Goal: Obtain resource: Obtain resource

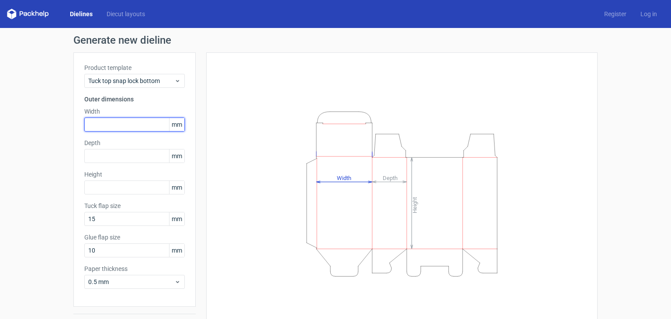
click at [107, 121] on input "text" at bounding box center [134, 125] width 100 height 14
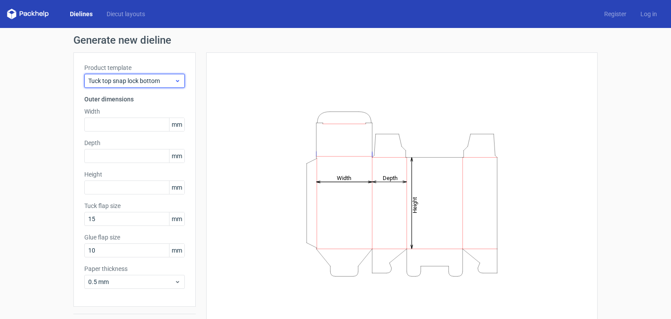
click at [132, 83] on span "Tuck top snap lock bottom" at bounding box center [131, 80] width 86 height 9
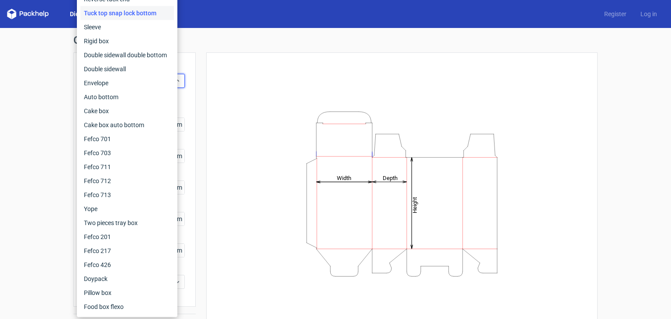
click at [217, 87] on div "Height Depth Width" at bounding box center [402, 193] width 370 height 261
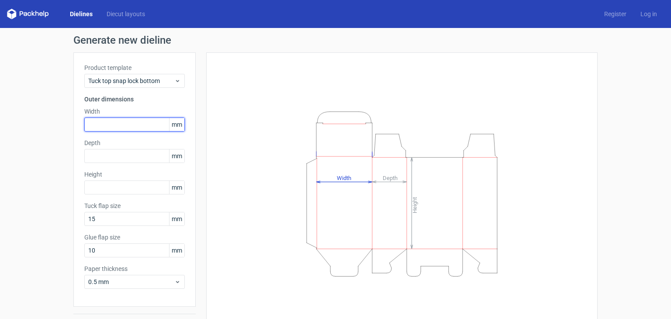
click at [101, 121] on input "text" at bounding box center [134, 125] width 100 height 14
type input "55"
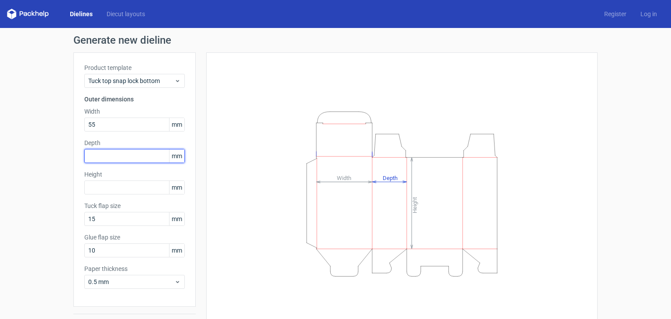
click at [110, 157] on input "text" at bounding box center [134, 156] width 100 height 14
type input "55"
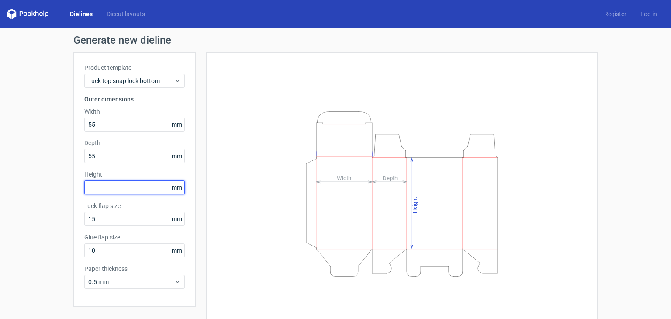
click at [97, 191] on input "text" at bounding box center [134, 187] width 100 height 14
type input "60"
click at [112, 226] on div "Product template Tuck top snap lock bottom Outer dimensions Width 55 mm Depth 5…" at bounding box center [134, 179] width 122 height 254
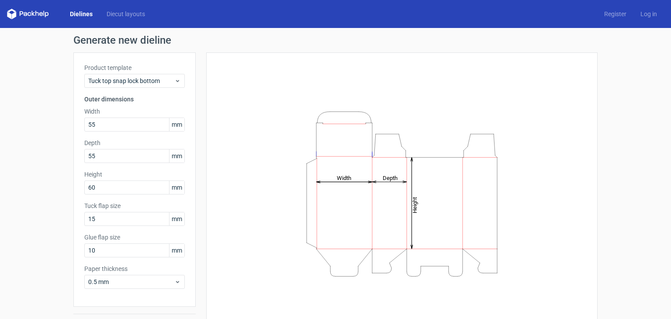
scroll to position [23, 0]
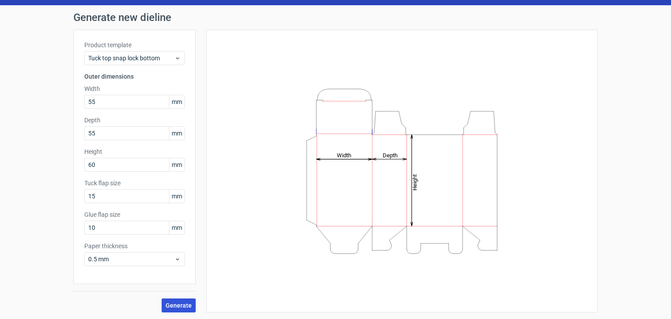
click at [183, 302] on span "Generate" at bounding box center [179, 305] width 26 height 6
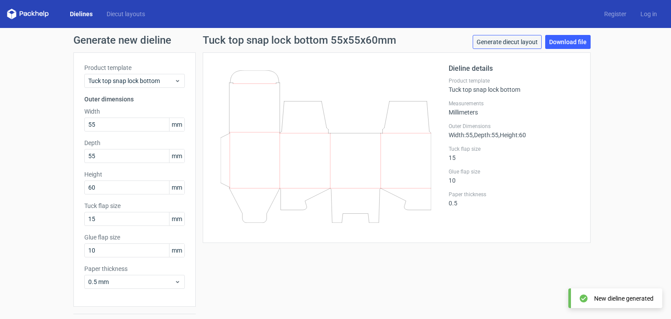
click at [514, 42] on link "Generate diecut layout" at bounding box center [507, 42] width 69 height 14
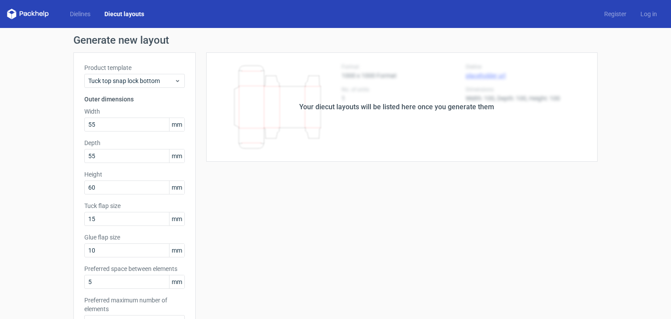
click at [398, 124] on div "Your diecut layouts will be listed here once you generate them" at bounding box center [397, 106] width 402 height 109
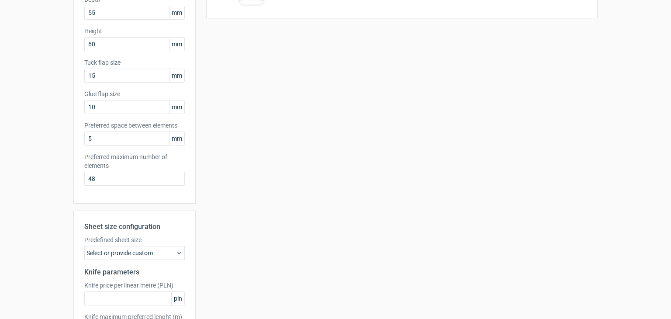
scroll to position [214, 0]
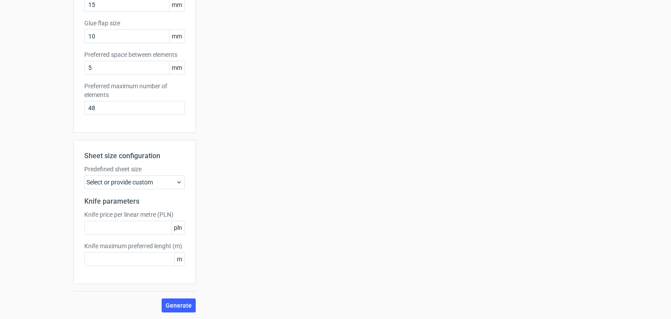
click at [118, 181] on div "Select or provide custom" at bounding box center [134, 182] width 100 height 14
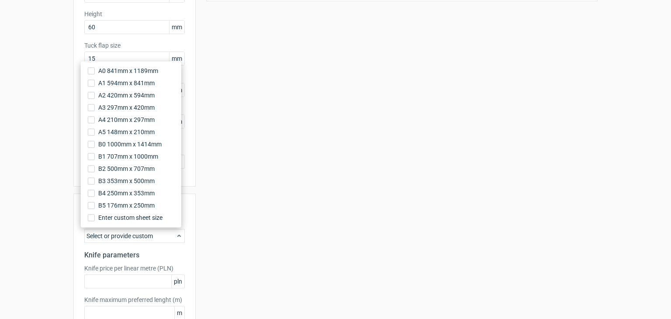
scroll to position [160, 0]
click at [116, 120] on span "A4 210mm x 297mm" at bounding box center [126, 119] width 56 height 9
click at [95, 120] on input "A4 210mm x 297mm" at bounding box center [91, 119] width 7 height 7
click at [134, 263] on div "Sheet size configuration Predefined sheet size A4_210mm_x_297mm Knife parameter…" at bounding box center [134, 266] width 122 height 144
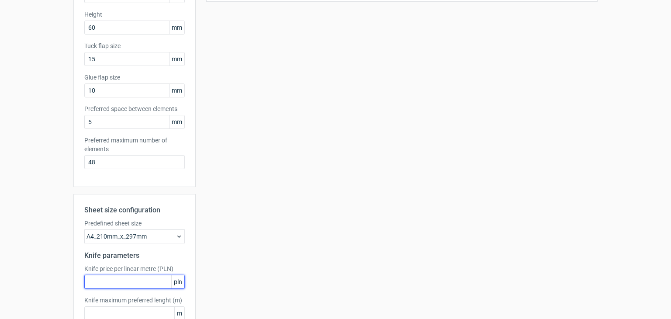
drag, startPoint x: 134, startPoint y: 273, endPoint x: 136, endPoint y: 277, distance: 4.9
click at [136, 277] on input "text" at bounding box center [134, 282] width 100 height 14
click at [124, 282] on input "text" at bounding box center [134, 282] width 100 height 14
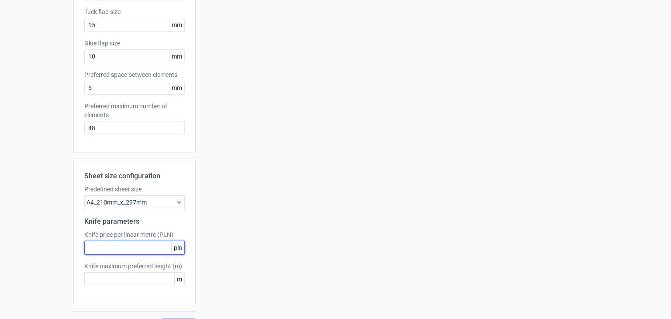
scroll to position [197, 0]
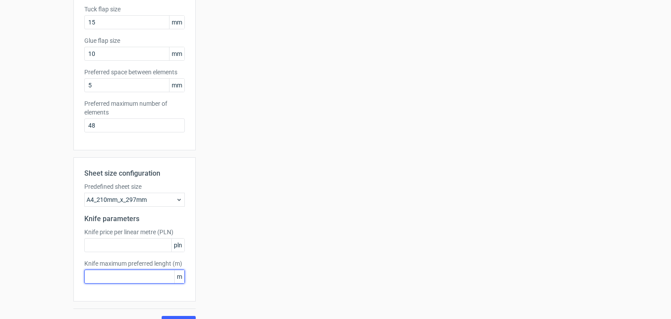
click at [126, 270] on input "text" at bounding box center [134, 277] width 100 height 14
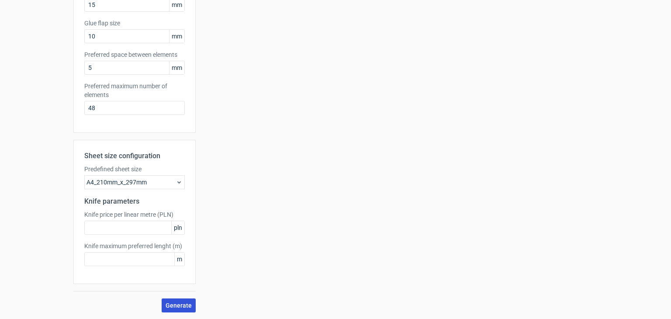
click at [166, 307] on span "Generate" at bounding box center [179, 305] width 26 height 6
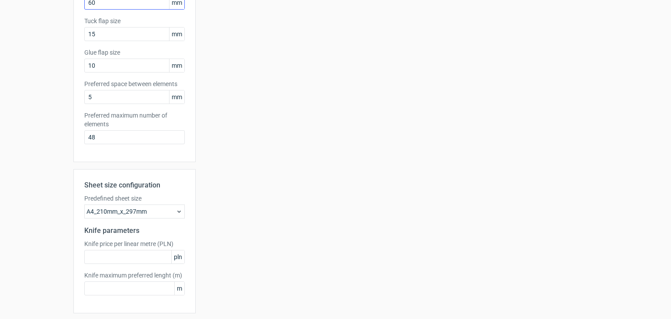
scroll to position [0, 0]
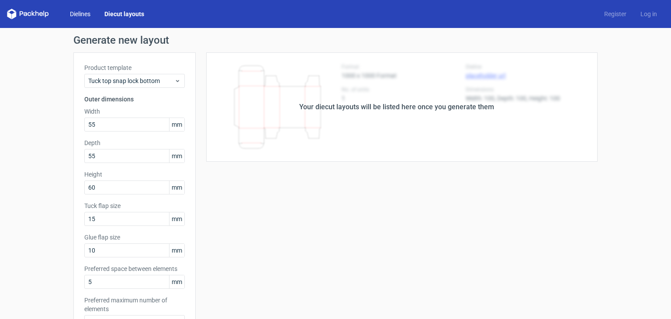
click at [73, 13] on link "Dielines" at bounding box center [80, 14] width 35 height 9
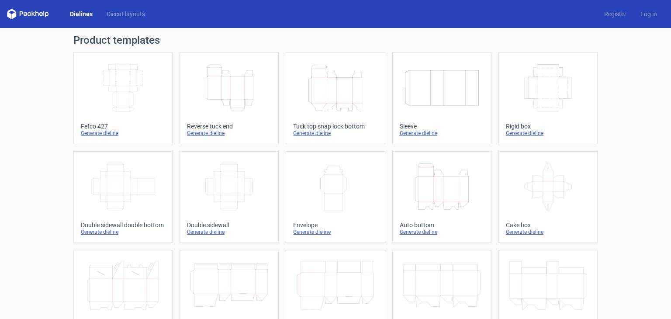
click at [131, 117] on link "Width Depth Height Fefco 427 Generate dieline" at bounding box center [122, 98] width 99 height 92
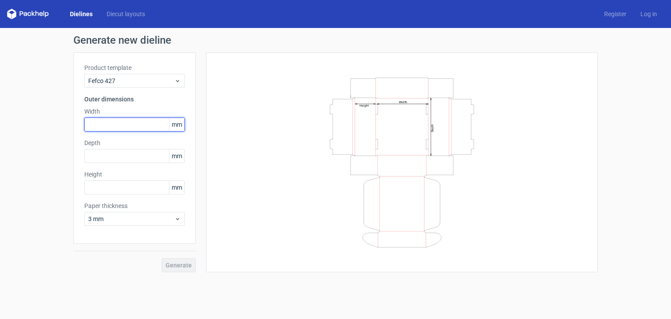
click at [114, 121] on input "text" at bounding box center [134, 125] width 100 height 14
type input "55"
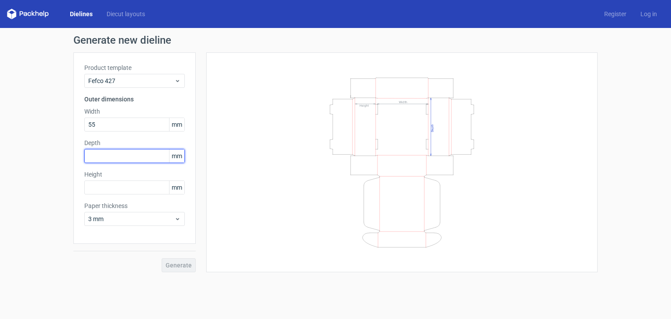
click at [122, 159] on input "text" at bounding box center [134, 156] width 100 height 14
type input "55"
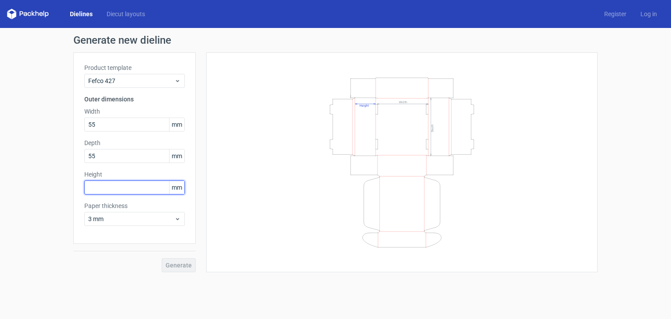
click at [124, 190] on input "text" at bounding box center [134, 187] width 100 height 14
type input "60"
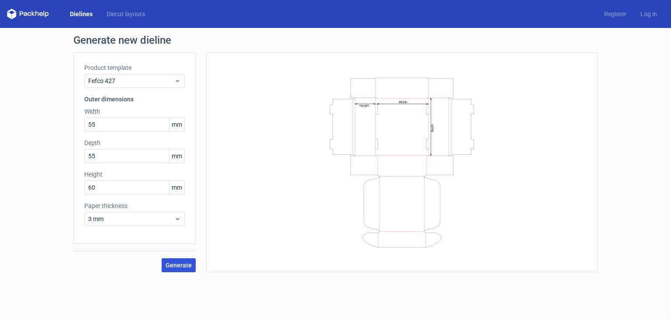
click at [173, 268] on span "Generate" at bounding box center [179, 265] width 26 height 6
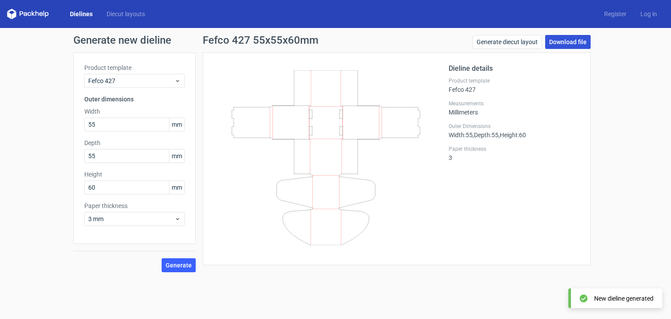
click at [574, 39] on link "Download file" at bounding box center [567, 42] width 45 height 14
click at [569, 35] on link "Download file" at bounding box center [567, 42] width 45 height 14
